Goal: Task Accomplishment & Management: Use online tool/utility

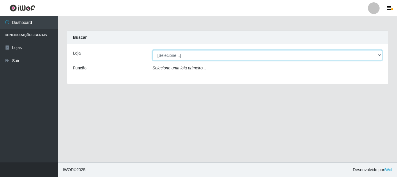
drag, startPoint x: 226, startPoint y: 52, endPoint x: 227, endPoint y: 56, distance: 3.6
click at [226, 52] on select "[Selecione...] [GEOGRAPHIC_DATA] [GEOGRAPHIC_DATA]" at bounding box center [268, 55] width 230 height 10
select select "64"
click at [153, 50] on select "[Selecione...] [GEOGRAPHIC_DATA] [GEOGRAPHIC_DATA]" at bounding box center [268, 55] width 230 height 10
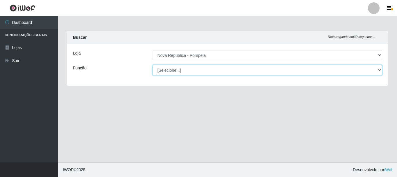
click at [230, 71] on select "[Selecione...] Balconista Operador de Caixa Recepcionista Repositor" at bounding box center [268, 70] width 230 height 10
select select "22"
click at [153, 65] on select "[Selecione...] Balconista Operador de Caixa Recepcionista Repositor" at bounding box center [268, 70] width 230 height 10
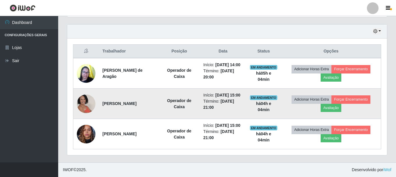
scroll to position [186, 0]
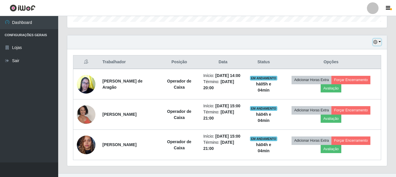
click at [379, 42] on button "button" at bounding box center [377, 42] width 8 height 7
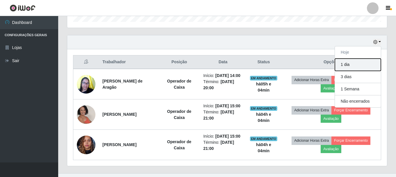
click at [368, 64] on button "1 dia" at bounding box center [358, 64] width 46 height 12
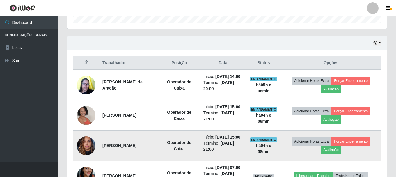
scroll to position [172, 0]
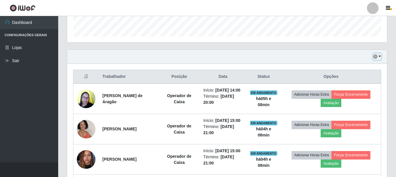
click at [378, 58] on button "button" at bounding box center [377, 56] width 8 height 7
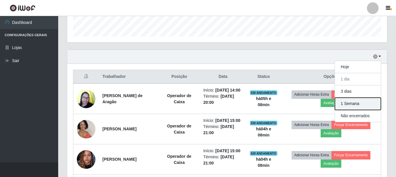
click at [348, 101] on button "1 Semana" at bounding box center [358, 103] width 46 height 12
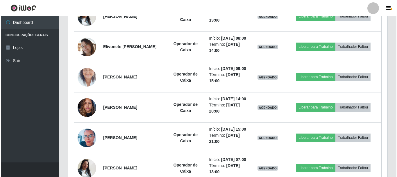
scroll to position [1102, 0]
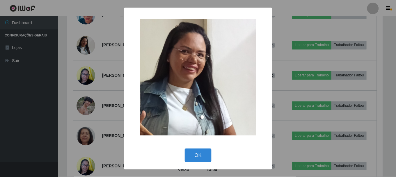
scroll to position [121, 317]
click at [88, 45] on div "× OK Cancel" at bounding box center [198, 88] width 397 height 177
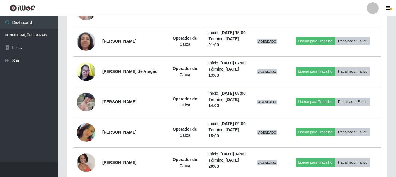
scroll to position [1218, 0]
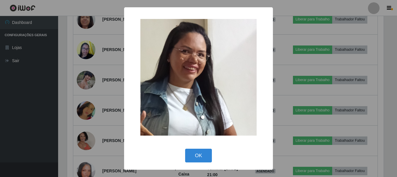
click at [93, 109] on div "× OK Cancel" at bounding box center [198, 88] width 397 height 177
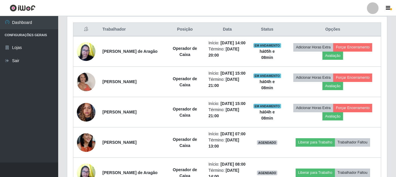
scroll to position [201, 0]
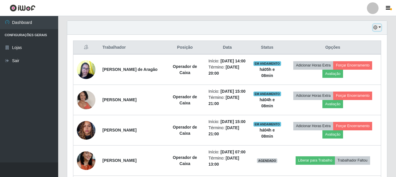
click at [379, 28] on button "button" at bounding box center [377, 27] width 8 height 7
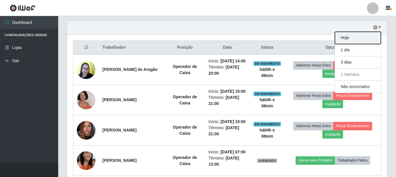
click at [363, 39] on button "Hoje" at bounding box center [358, 38] width 46 height 12
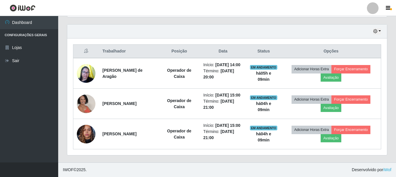
scroll to position [215, 0]
